Goal: Book appointment/travel/reservation

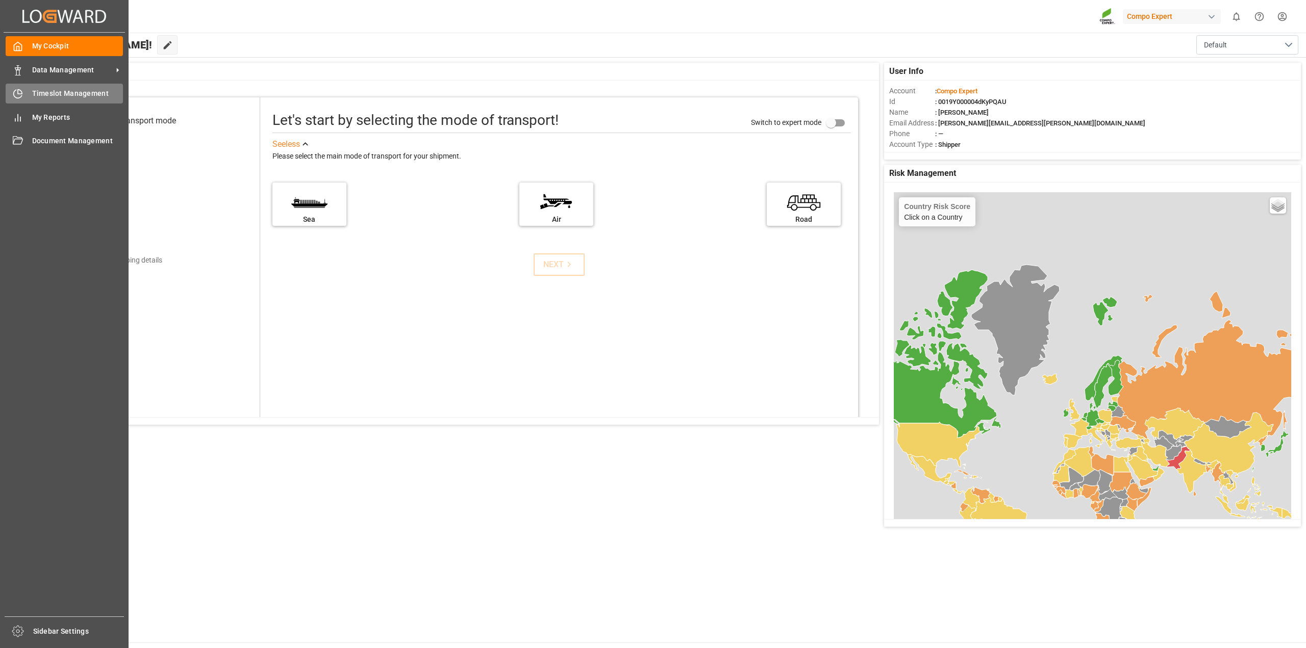
click at [34, 100] on div "Timeslot Management Timeslot Management" at bounding box center [64, 94] width 117 height 20
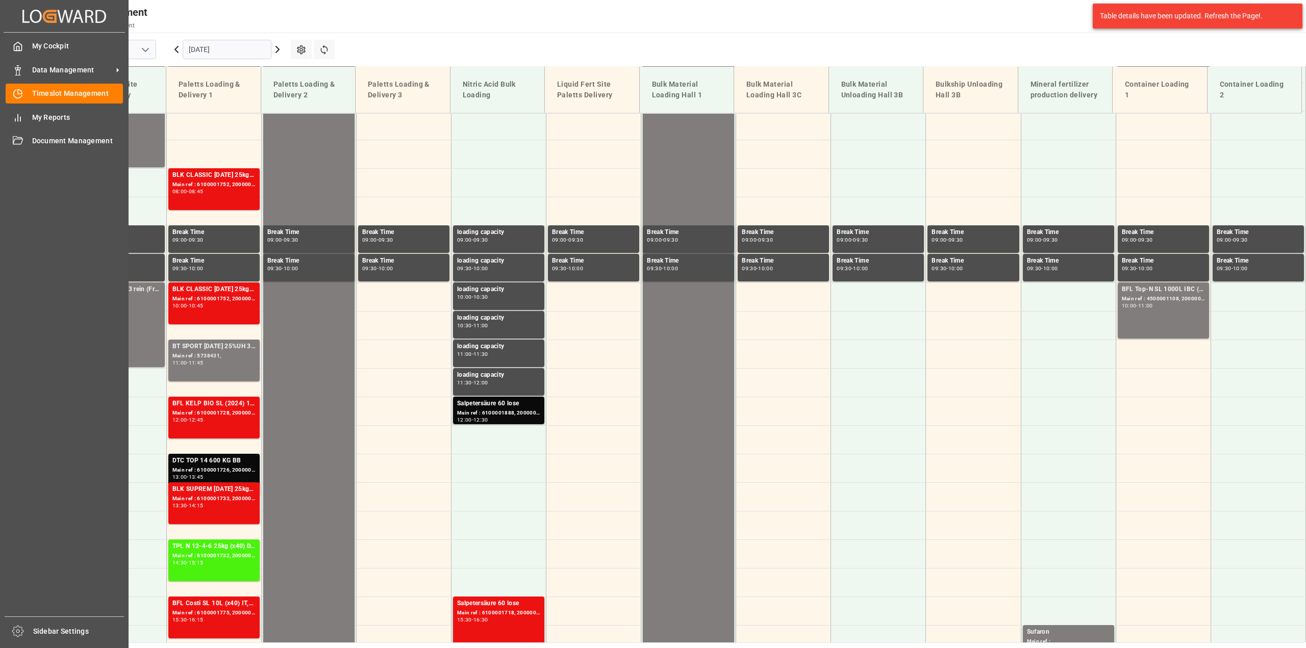
scroll to position [404, 0]
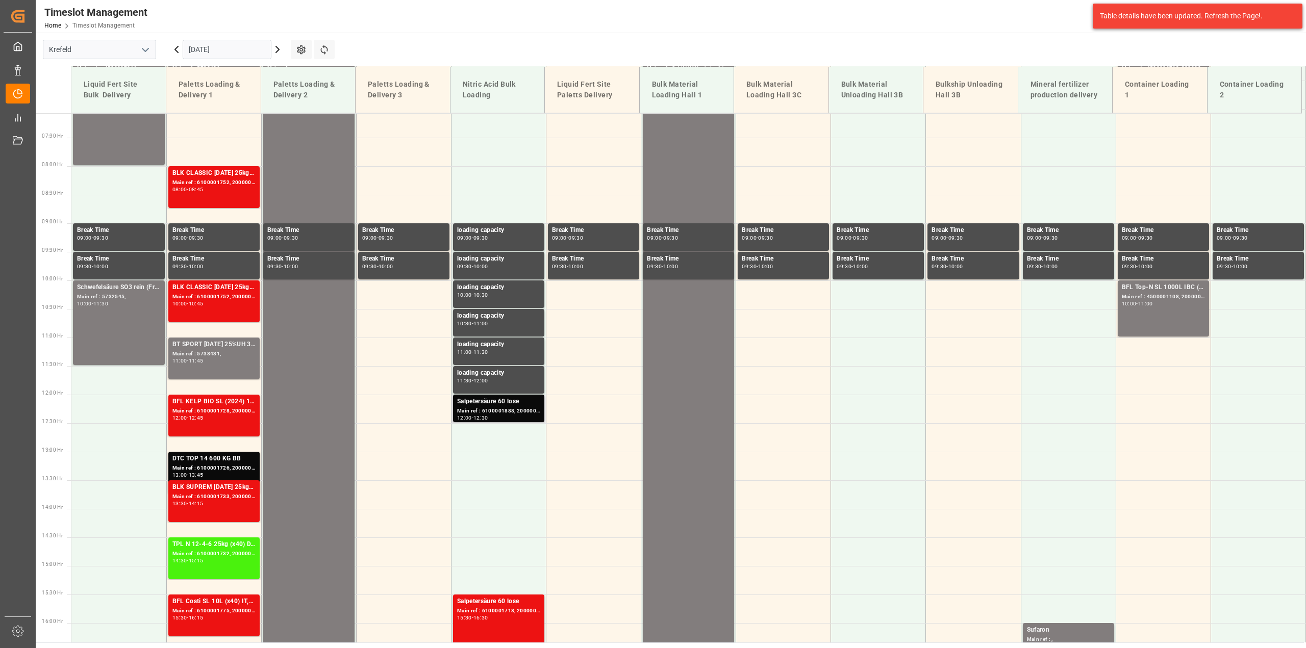
click at [506, 420] on div "12:00 - 12:30" at bounding box center [498, 419] width 83 height 6
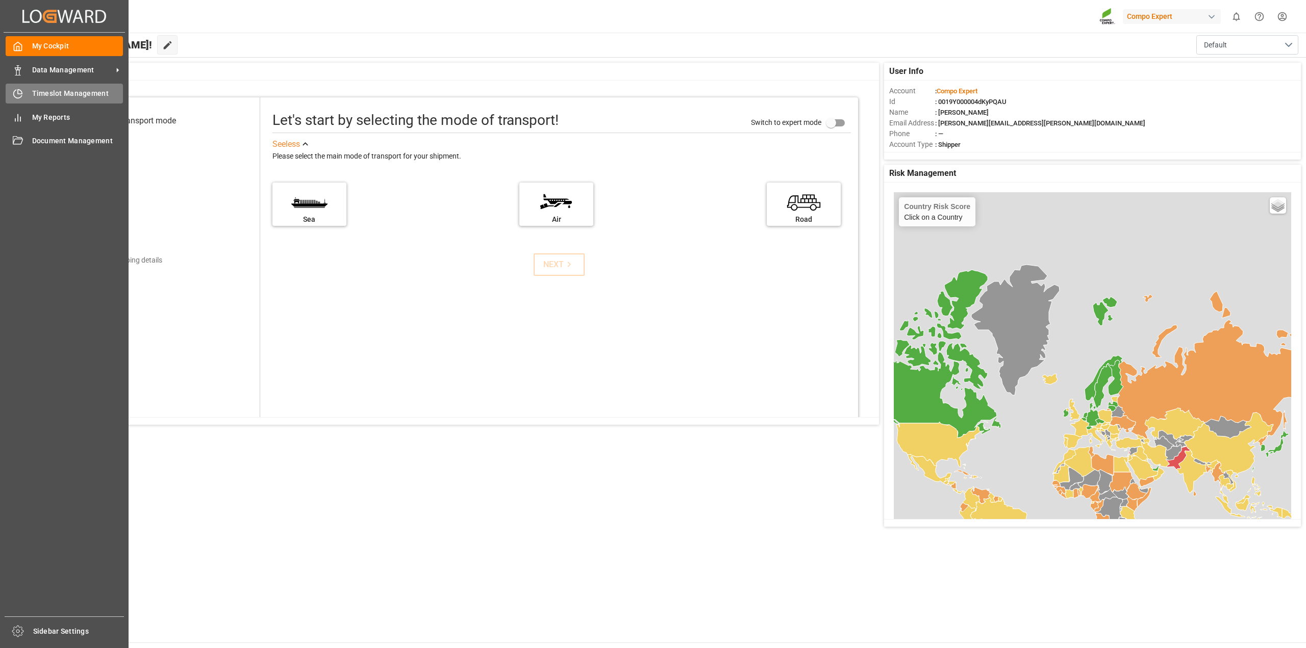
click at [63, 97] on span "Timeslot Management" at bounding box center [77, 93] width 91 height 11
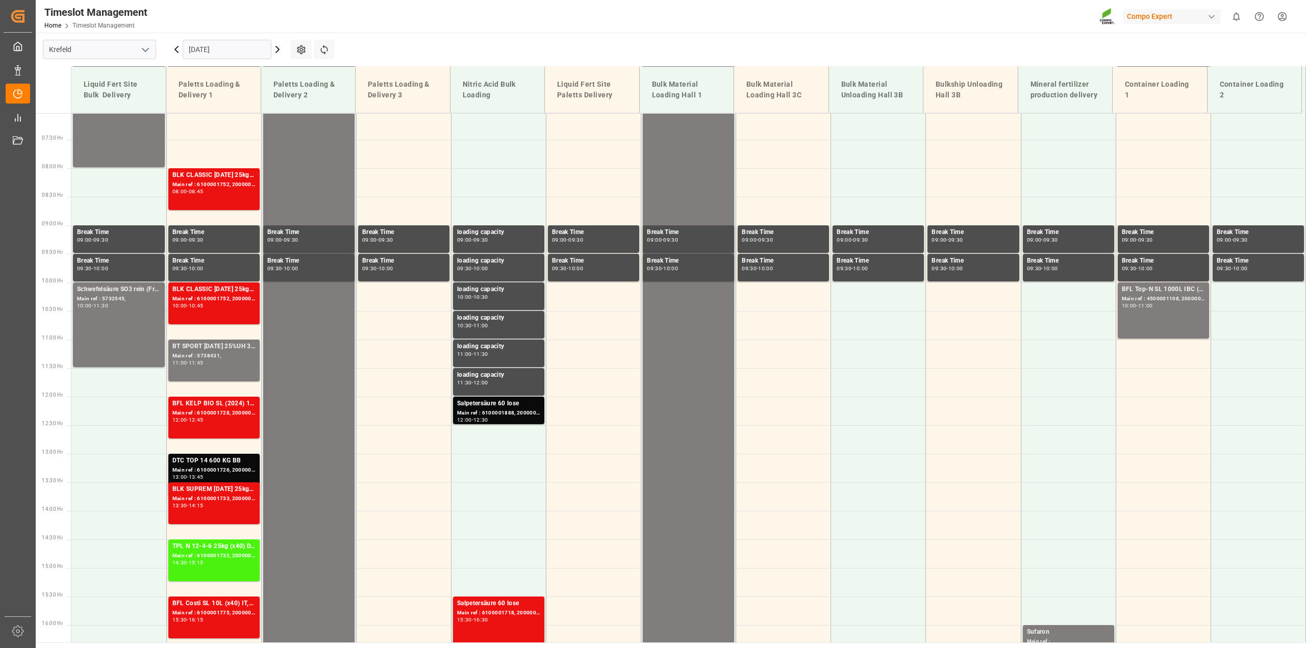
scroll to position [404, 0]
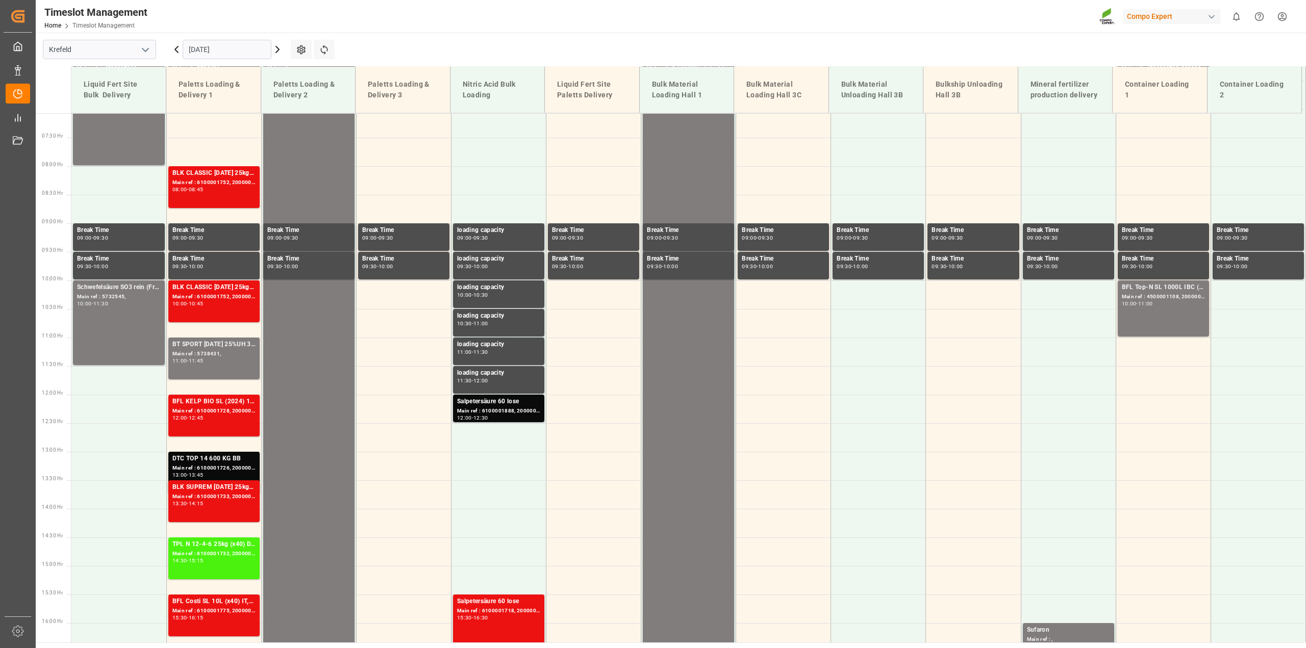
click at [273, 53] on icon at bounding box center [277, 49] width 12 height 12
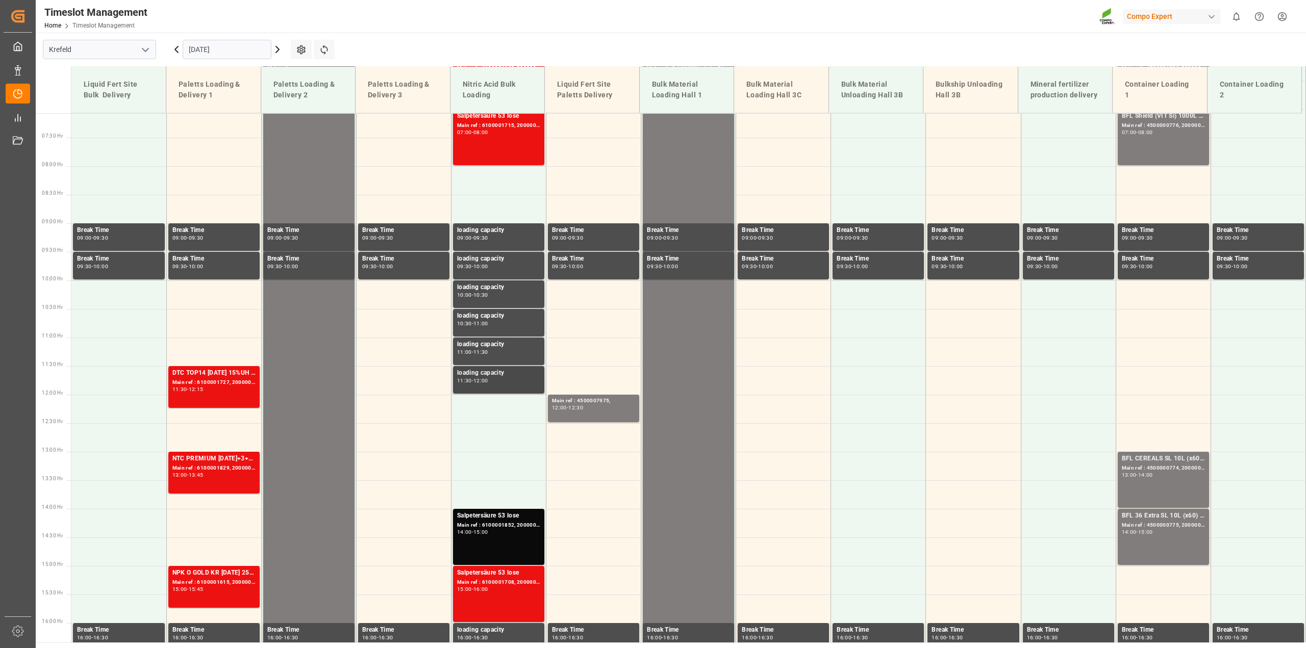
scroll to position [455, 0]
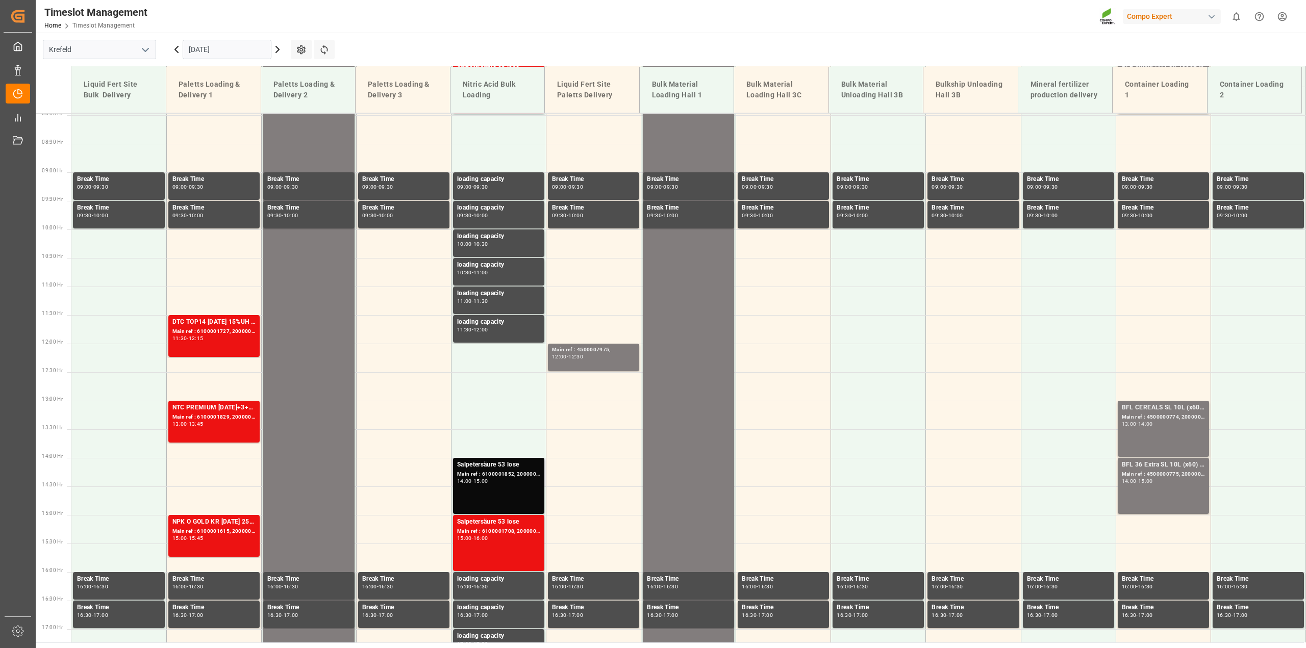
click at [514, 472] on div "Main ref : 6100001852, 2000001497" at bounding box center [498, 474] width 83 height 9
click at [517, 536] on div "Main ref : 6100001708, 2000001420" at bounding box center [498, 531] width 83 height 9
